Goal: Ask a question

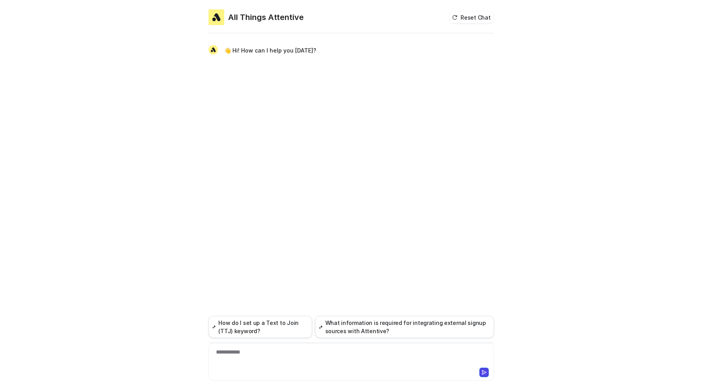
click at [270, 359] on div "**********" at bounding box center [350, 357] width 281 height 18
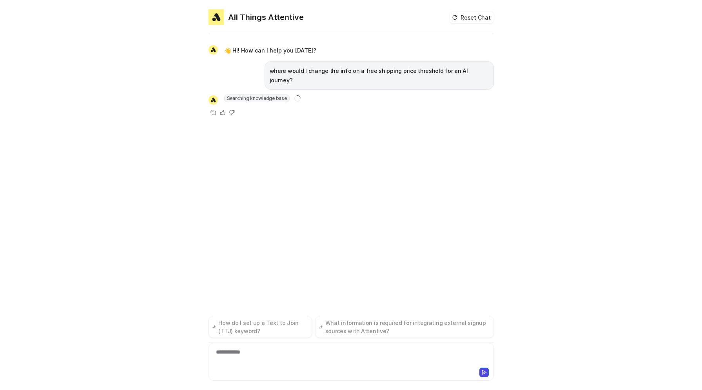
drag, startPoint x: 691, startPoint y: 161, endPoint x: 702, endPoint y: 160, distance: 10.3
click at [692, 161] on div "**********" at bounding box center [351, 195] width 702 height 390
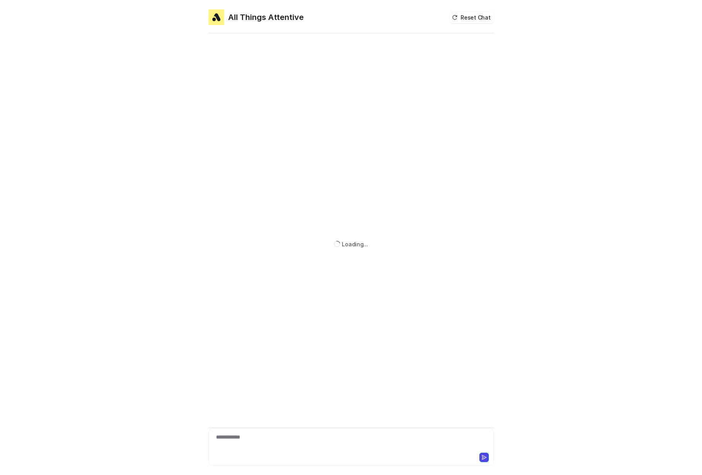
click at [295, 445] on div "**********" at bounding box center [350, 443] width 281 height 18
